Goal: Book appointment/travel/reservation

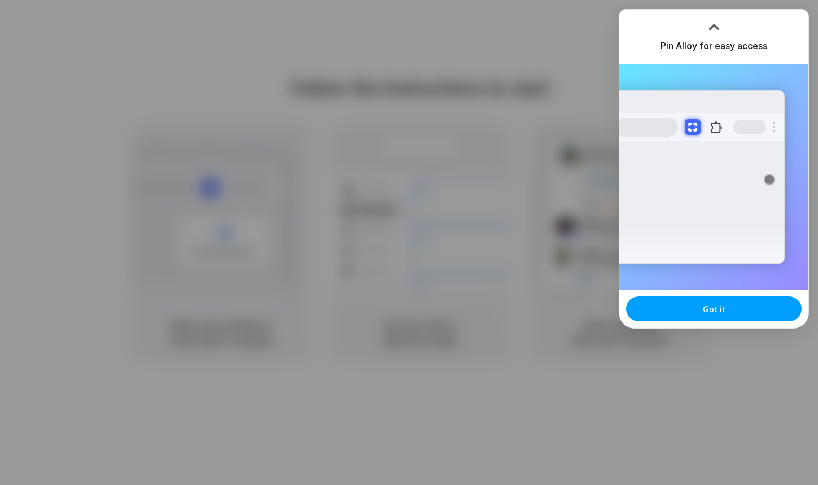
click at [657, 310] on button "Got it" at bounding box center [714, 308] width 176 height 25
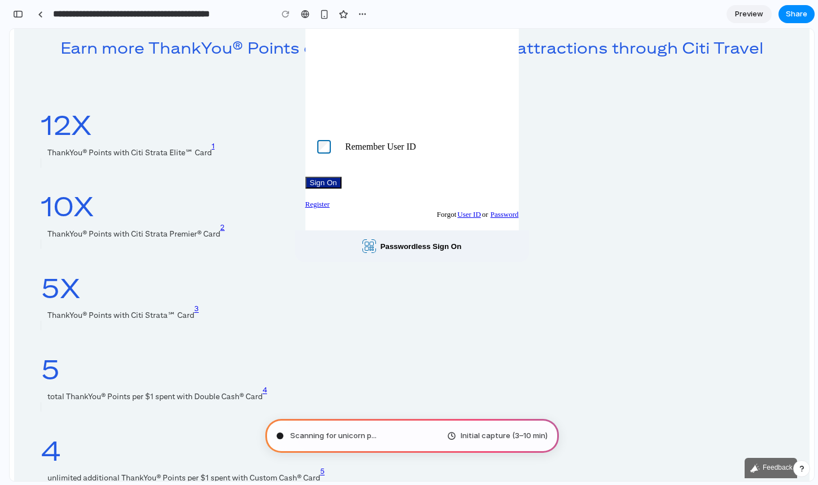
type input "**********"
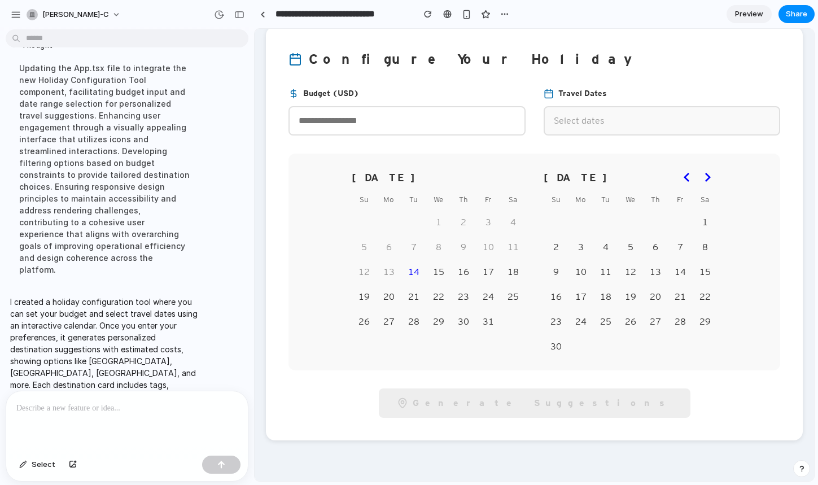
scroll to position [106, 0]
click at [434, 272] on button "15" at bounding box center [439, 272] width 24 height 24
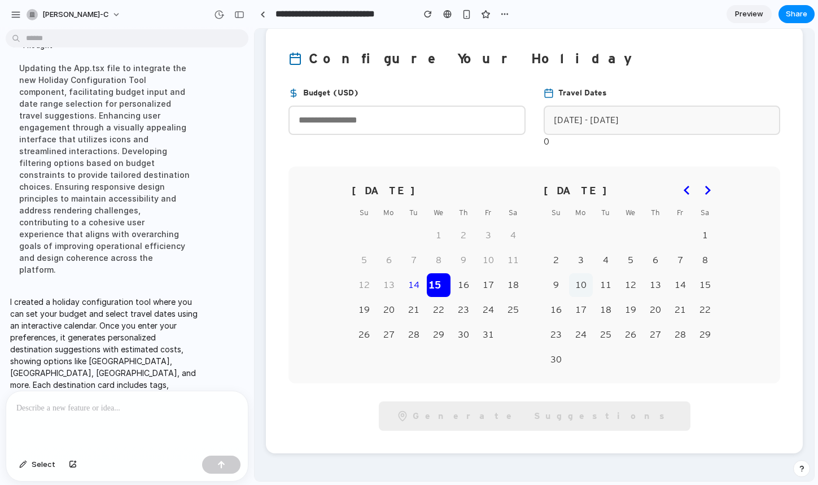
click at [575, 287] on button "10" at bounding box center [581, 285] width 24 height 24
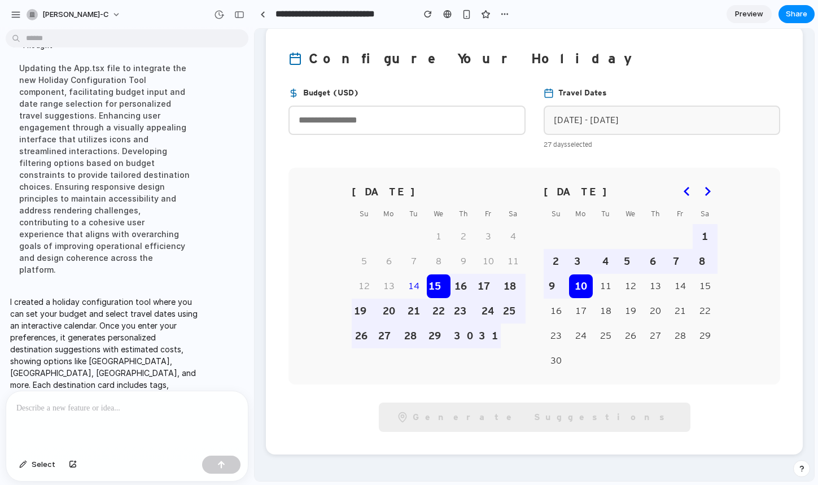
scroll to position [120, 0]
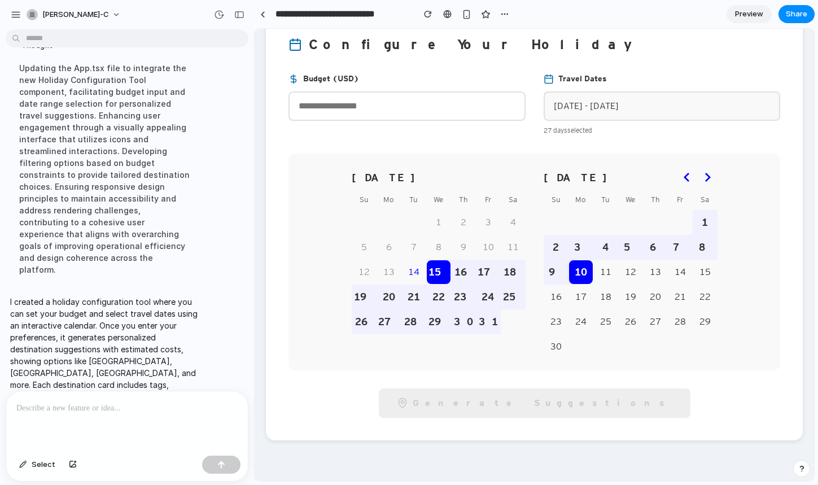
click at [360, 108] on input "number" at bounding box center [406, 105] width 237 height 29
click at [585, 329] on button "24" at bounding box center [581, 322] width 24 height 24
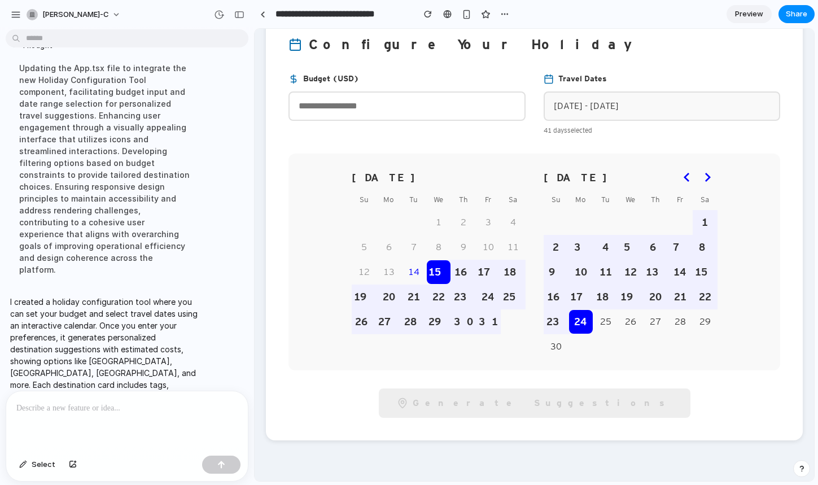
click at [542, 322] on div "[DATE] Su Mo Tu We Th Fr Sa 1 2 3 4 5 6 7 8 9 10 11 12 13 14 15 16 17 18 19 20 …" at bounding box center [535, 262] width 366 height 194
click at [552, 314] on button "23" at bounding box center [556, 322] width 24 height 24
click at [426, 282] on td "15" at bounding box center [438, 272] width 25 height 25
click at [412, 278] on button "14" at bounding box center [414, 272] width 24 height 24
click at [430, 292] on button "22" at bounding box center [439, 297] width 24 height 24
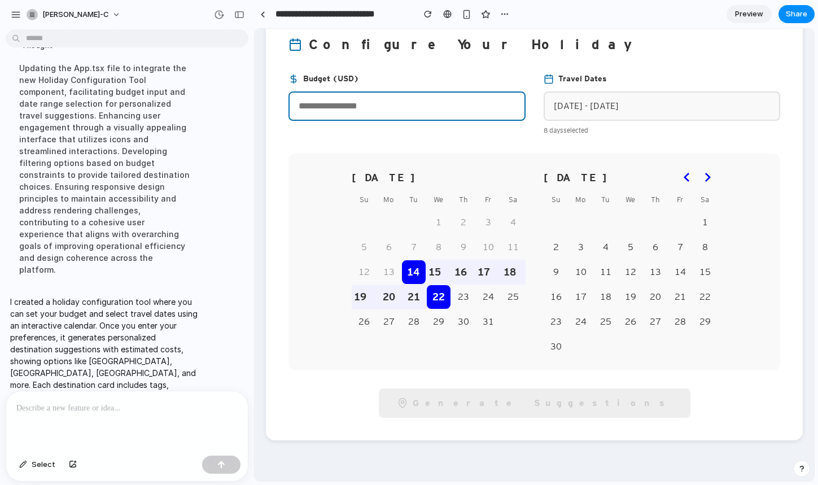
click at [400, 99] on input "number" at bounding box center [406, 105] width 237 height 29
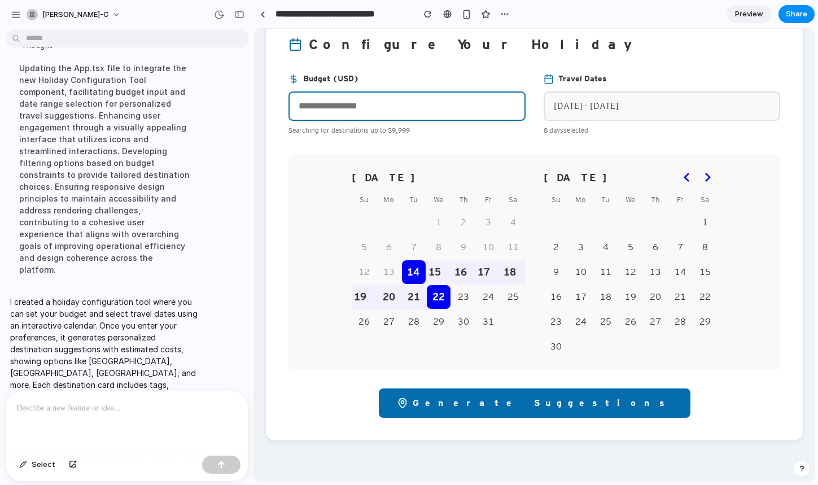
type input "****"
click at [535, 405] on button "Generate Suggestions" at bounding box center [535, 402] width 312 height 29
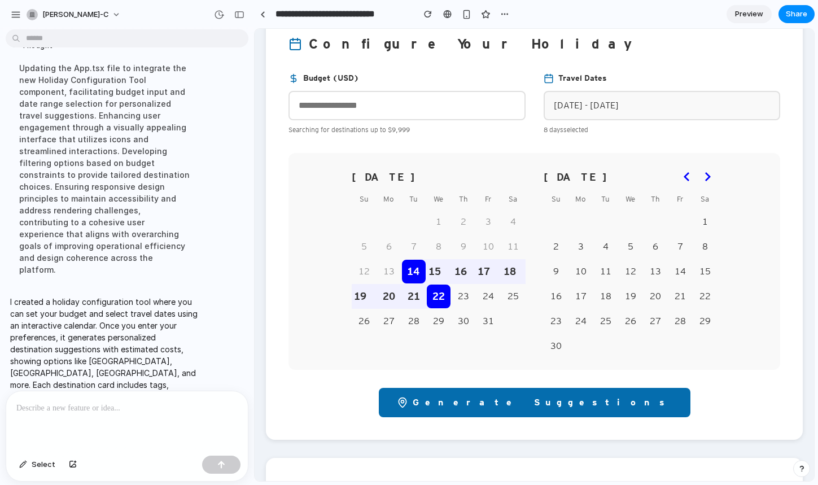
click at [514, 404] on button "Generate Suggestions" at bounding box center [535, 402] width 312 height 29
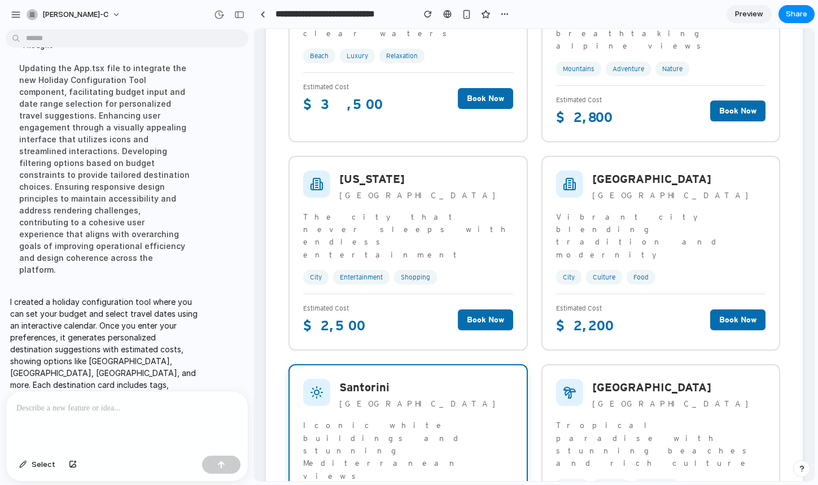
scroll to position [695, 0]
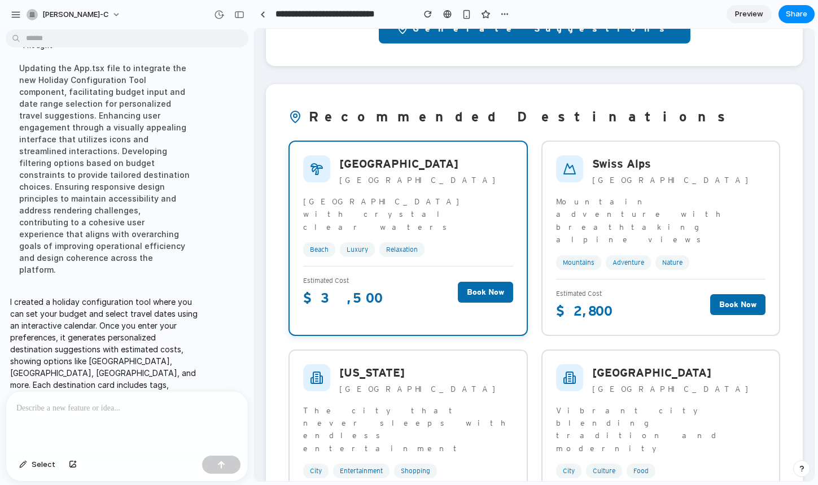
scroll to position [539, 0]
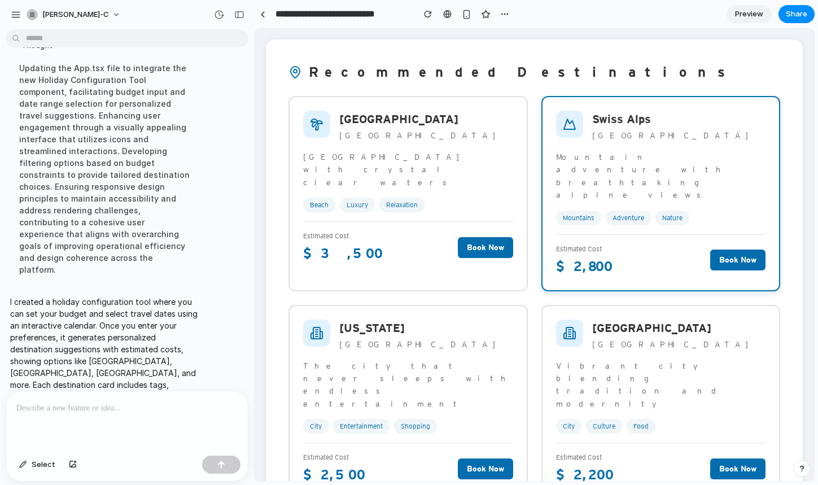
click at [642, 234] on div "Estimated Cost $ 2,800 Book Now" at bounding box center [661, 255] width 210 height 42
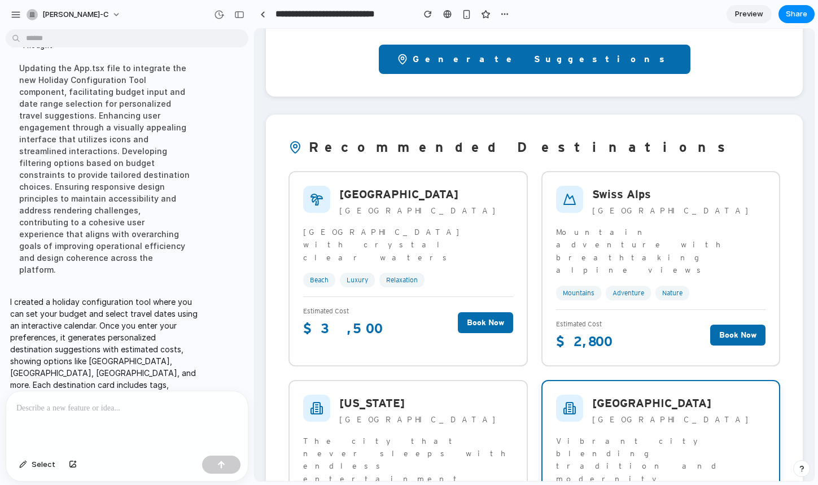
scroll to position [0, 0]
